Goal: Check status

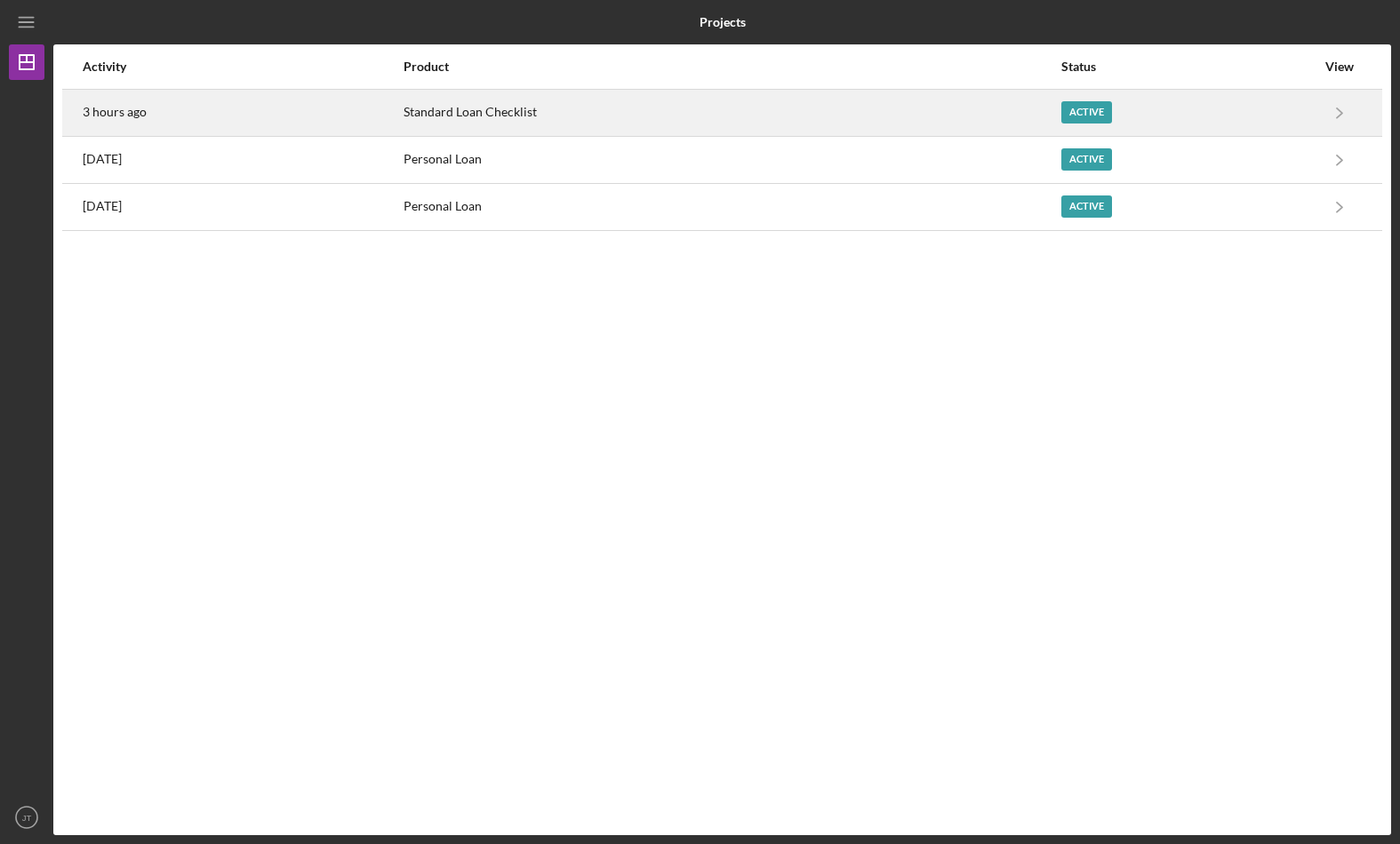
click at [402, 104] on div "3 hours ago" at bounding box center [241, 113] width 319 height 45
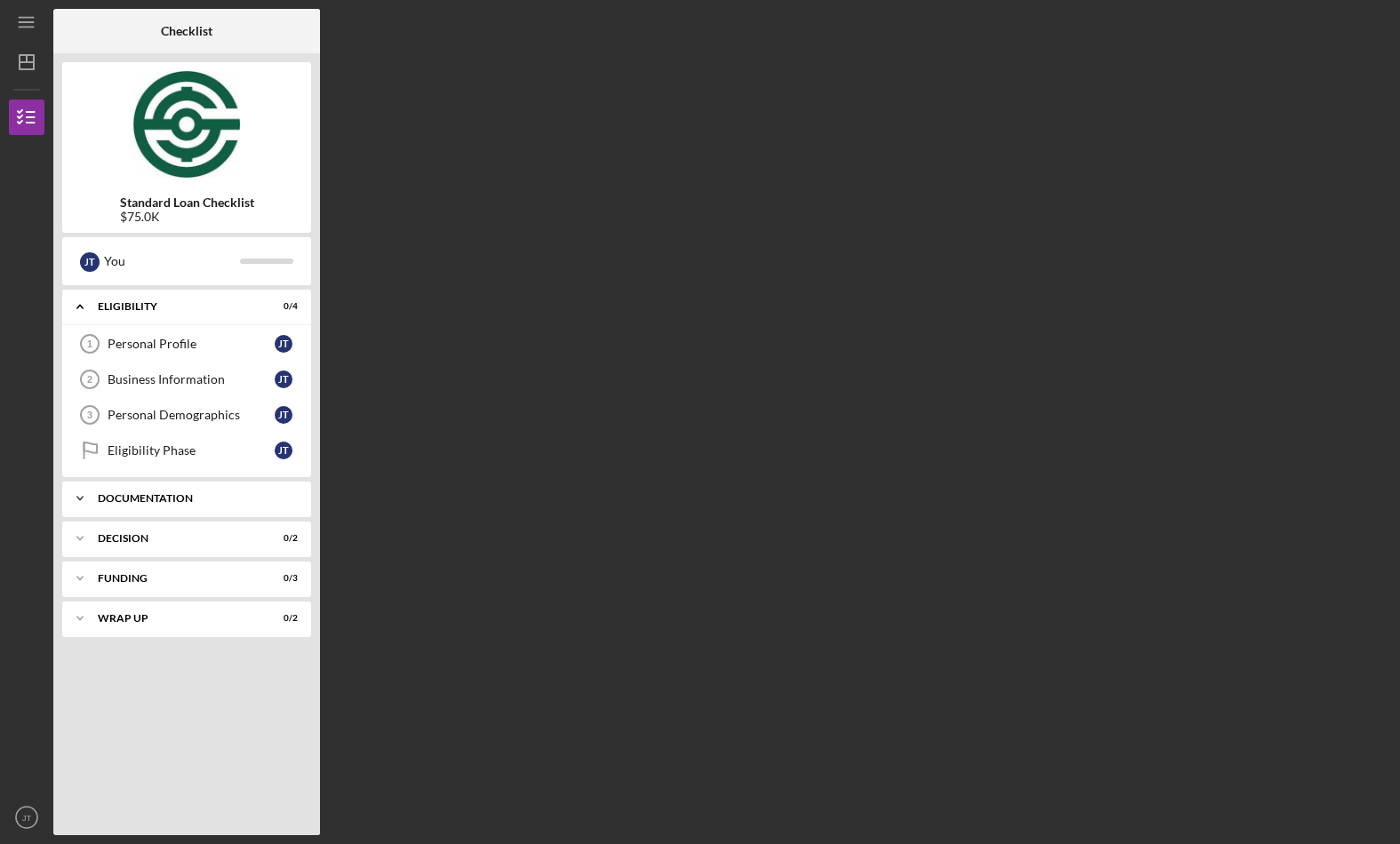
click at [131, 506] on div "Icon/Expander Documentation 0 / 18" at bounding box center [187, 498] width 248 height 36
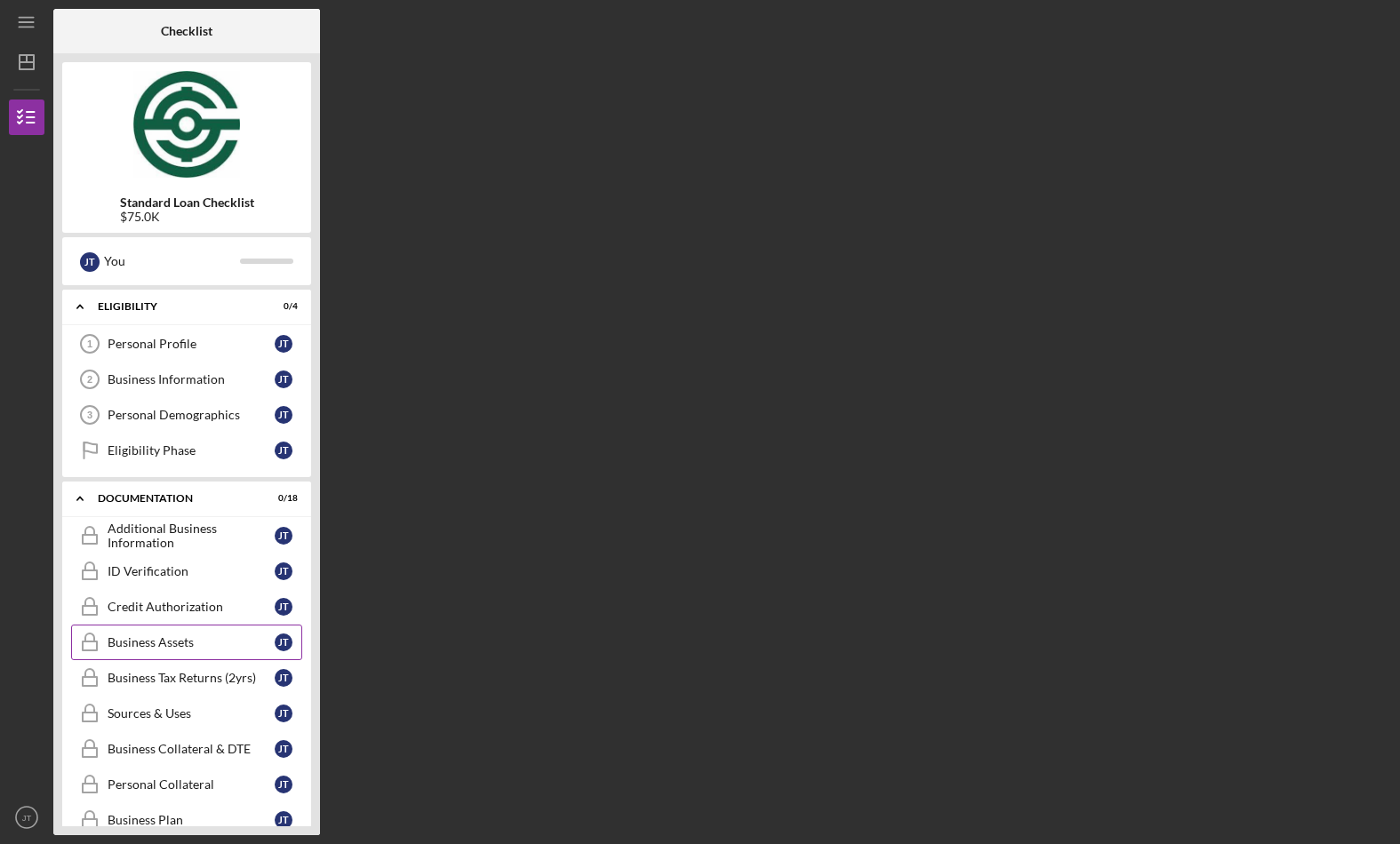
scroll to position [469, 0]
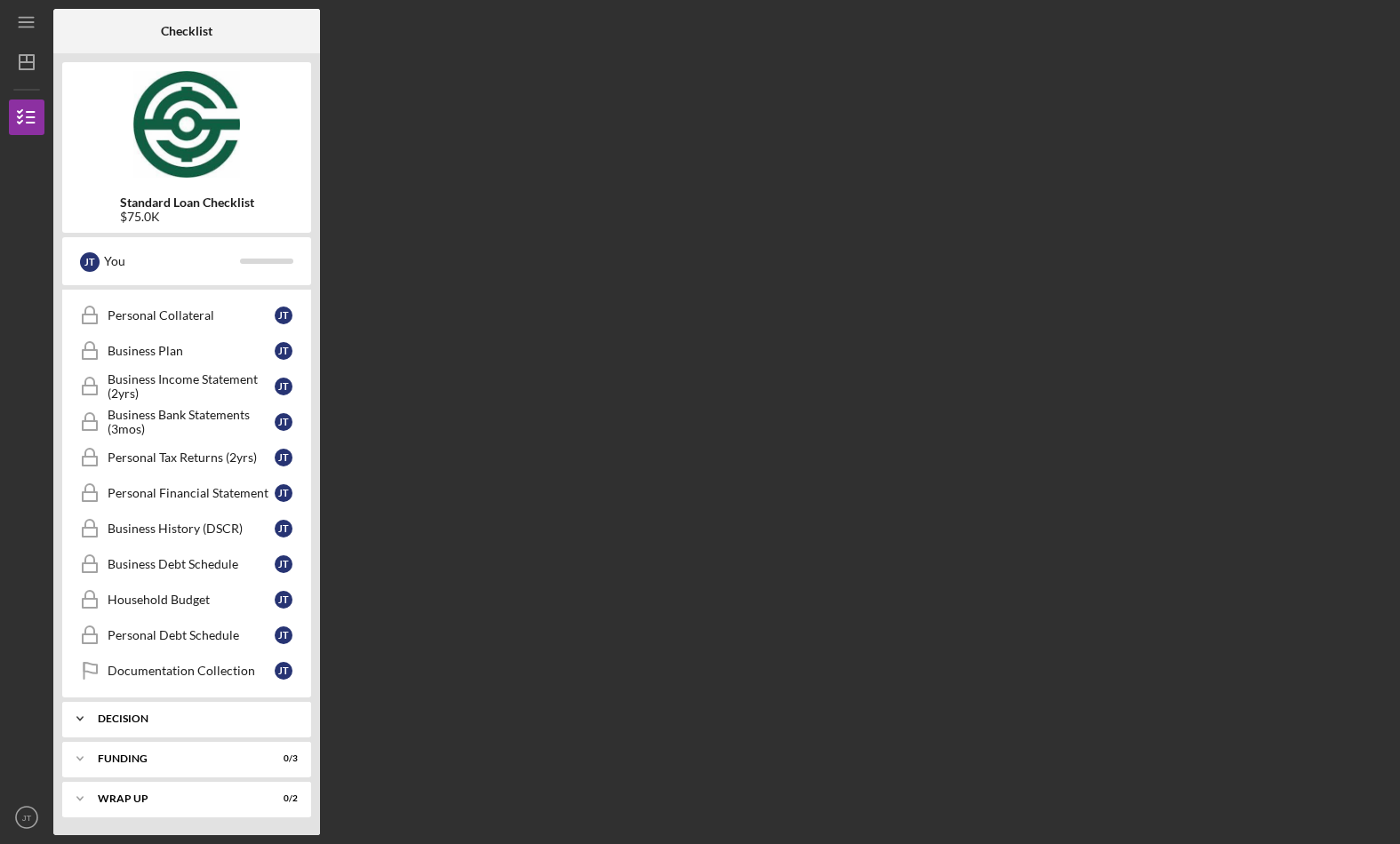
click at [139, 722] on div "Decision" at bounding box center [193, 719] width 191 height 11
